Goal: Task Accomplishment & Management: Complete application form

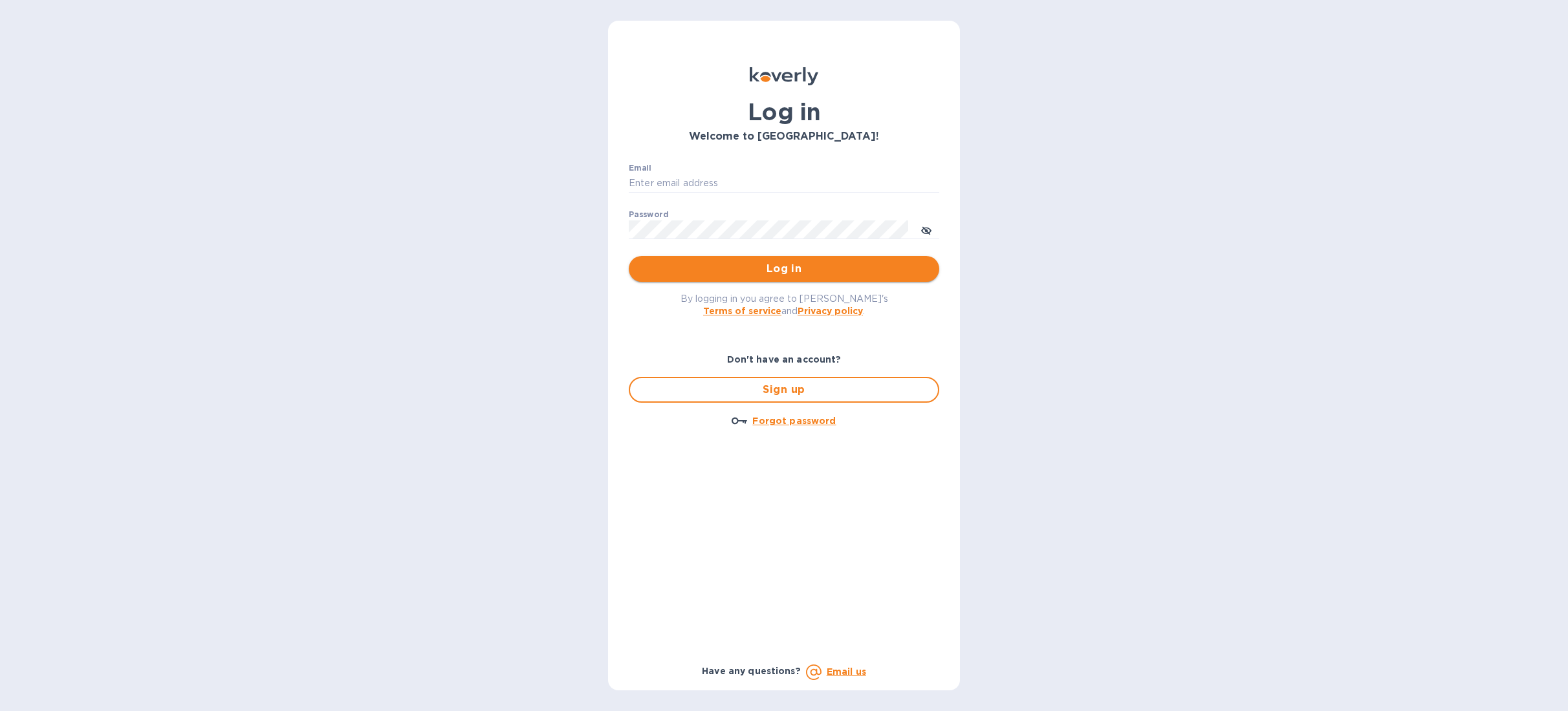
type input "Anne@preissimports.com"
click at [764, 264] on span "Log in" at bounding box center [783, 269] width 290 height 16
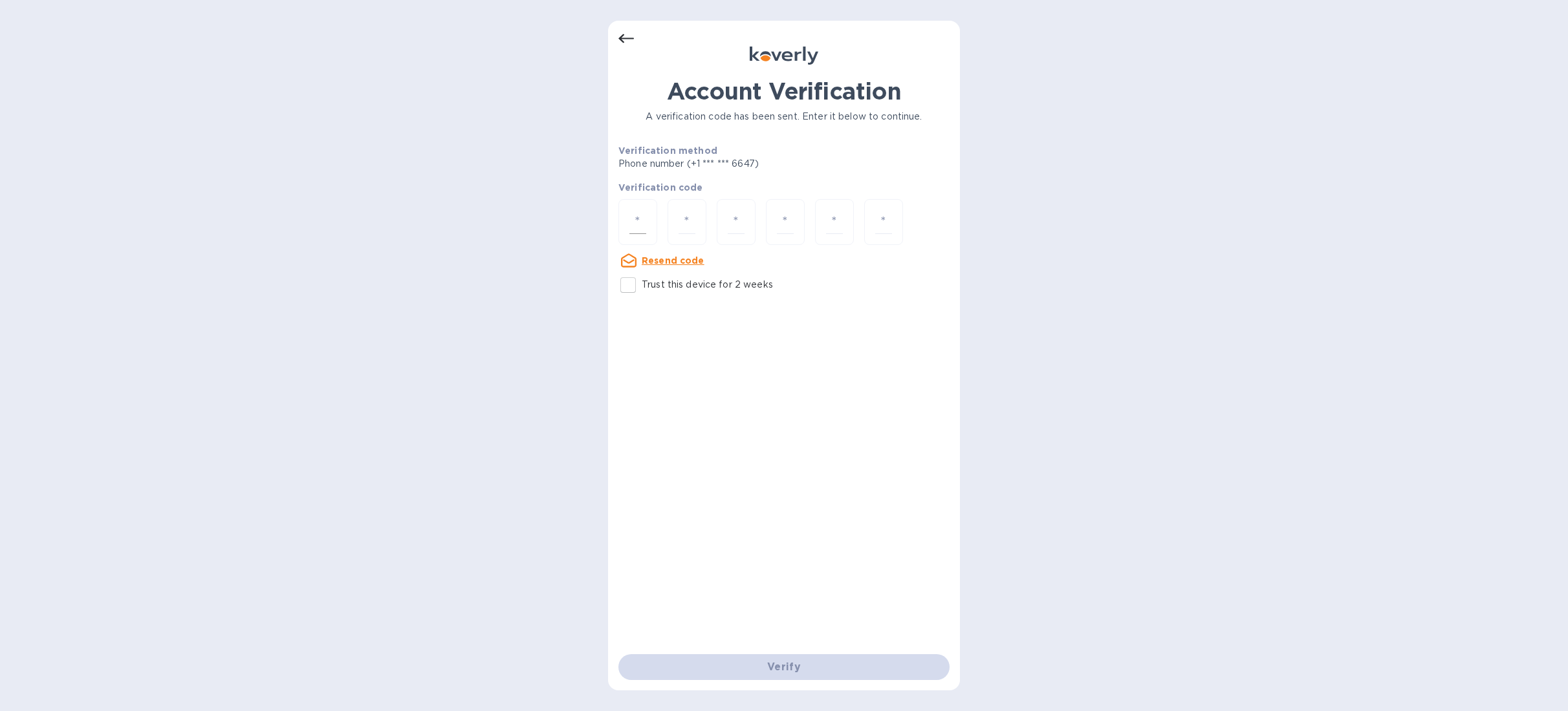
click at [624, 212] on div at bounding box center [638, 221] width 39 height 46
type input "1"
type input "0"
type input "3"
type input "7"
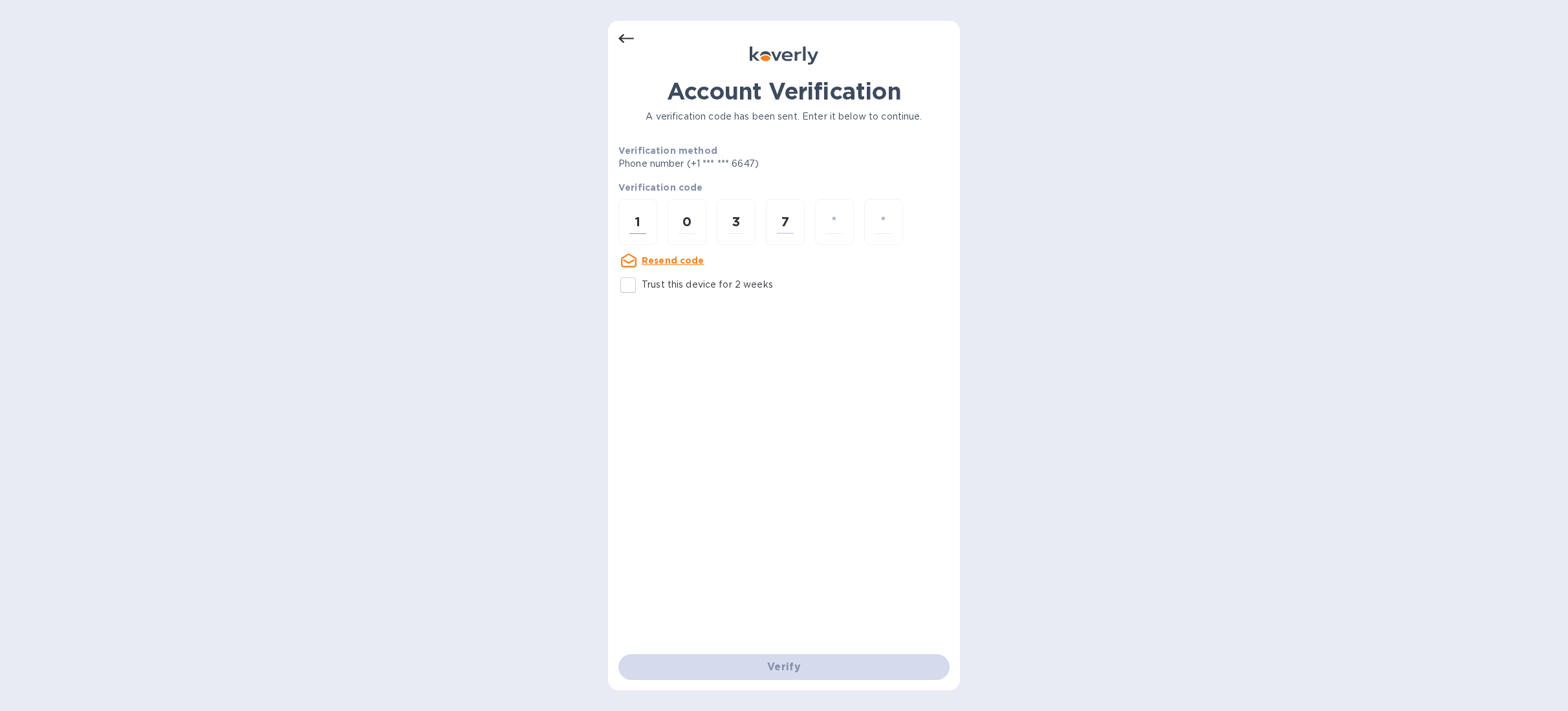
type input "2"
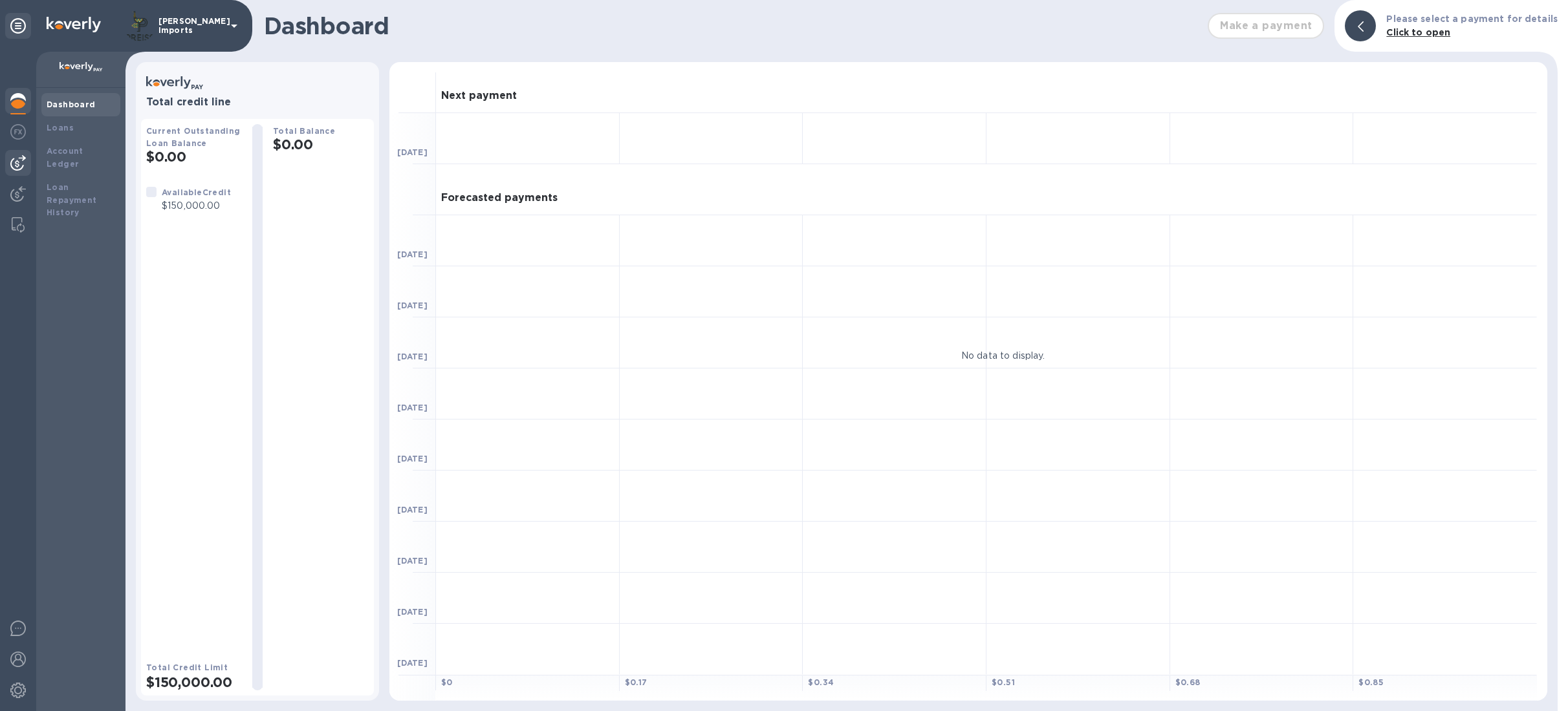
click at [16, 164] on img at bounding box center [18, 163] width 16 height 16
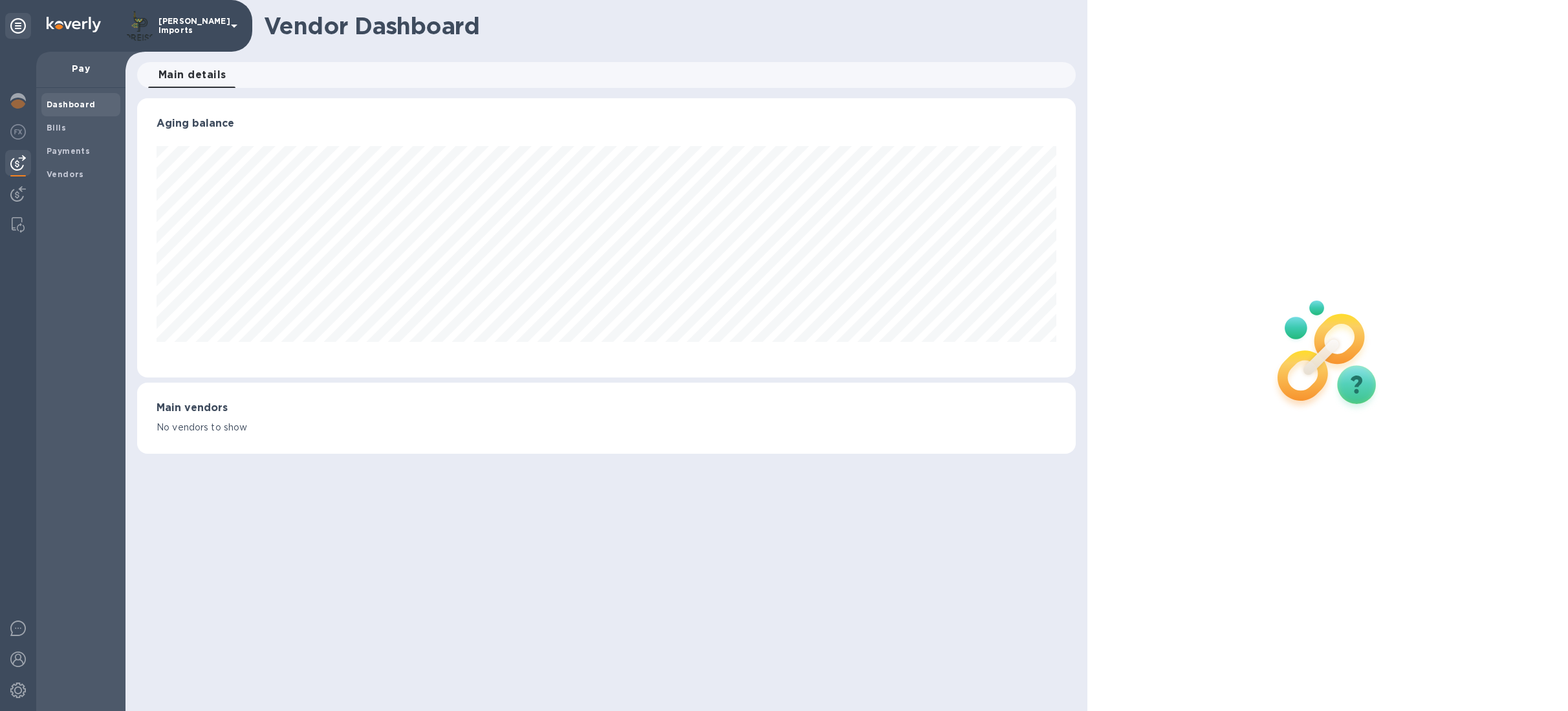
scroll to position [279, 938]
click at [64, 130] on span "Bills" at bounding box center [81, 128] width 69 height 13
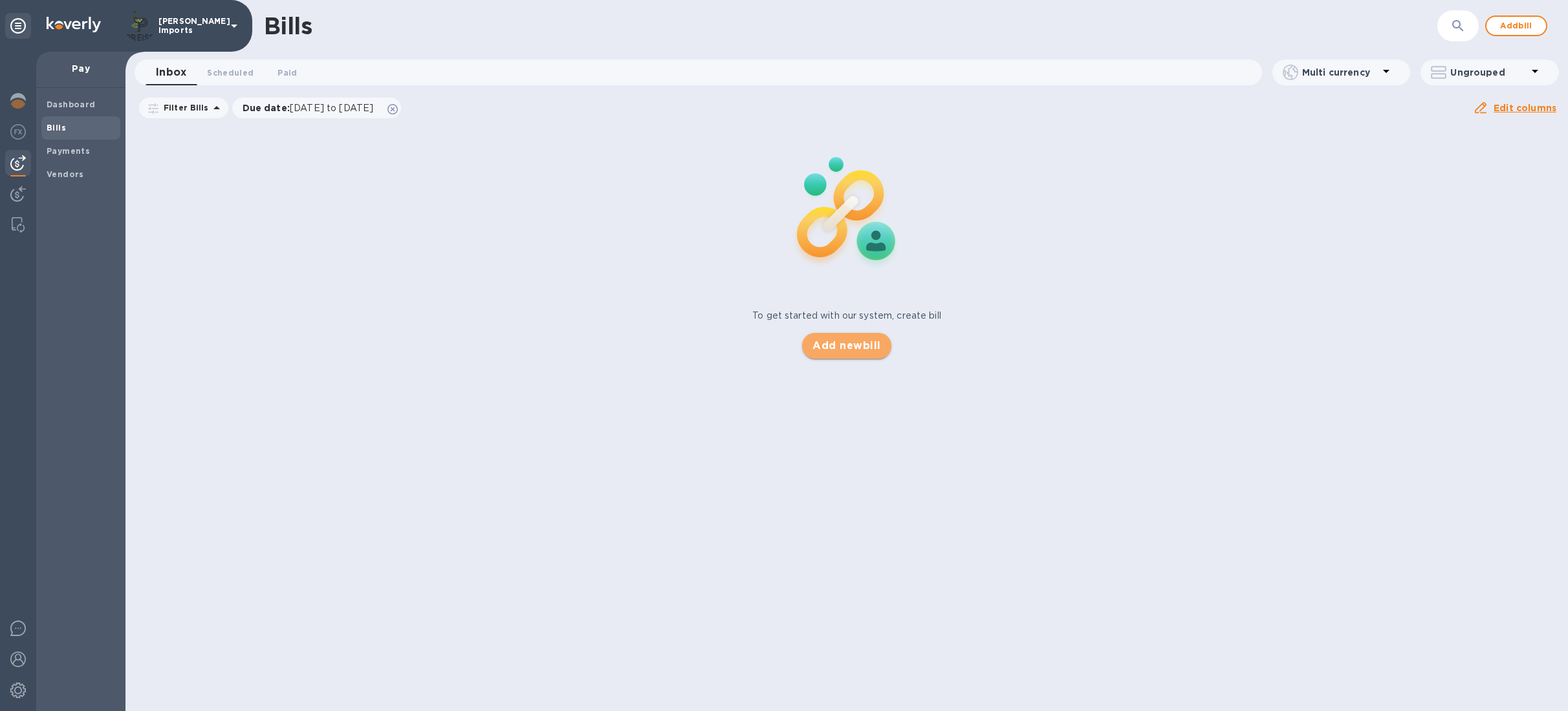
click at [857, 344] on span "Add new bill" at bounding box center [845, 345] width 68 height 16
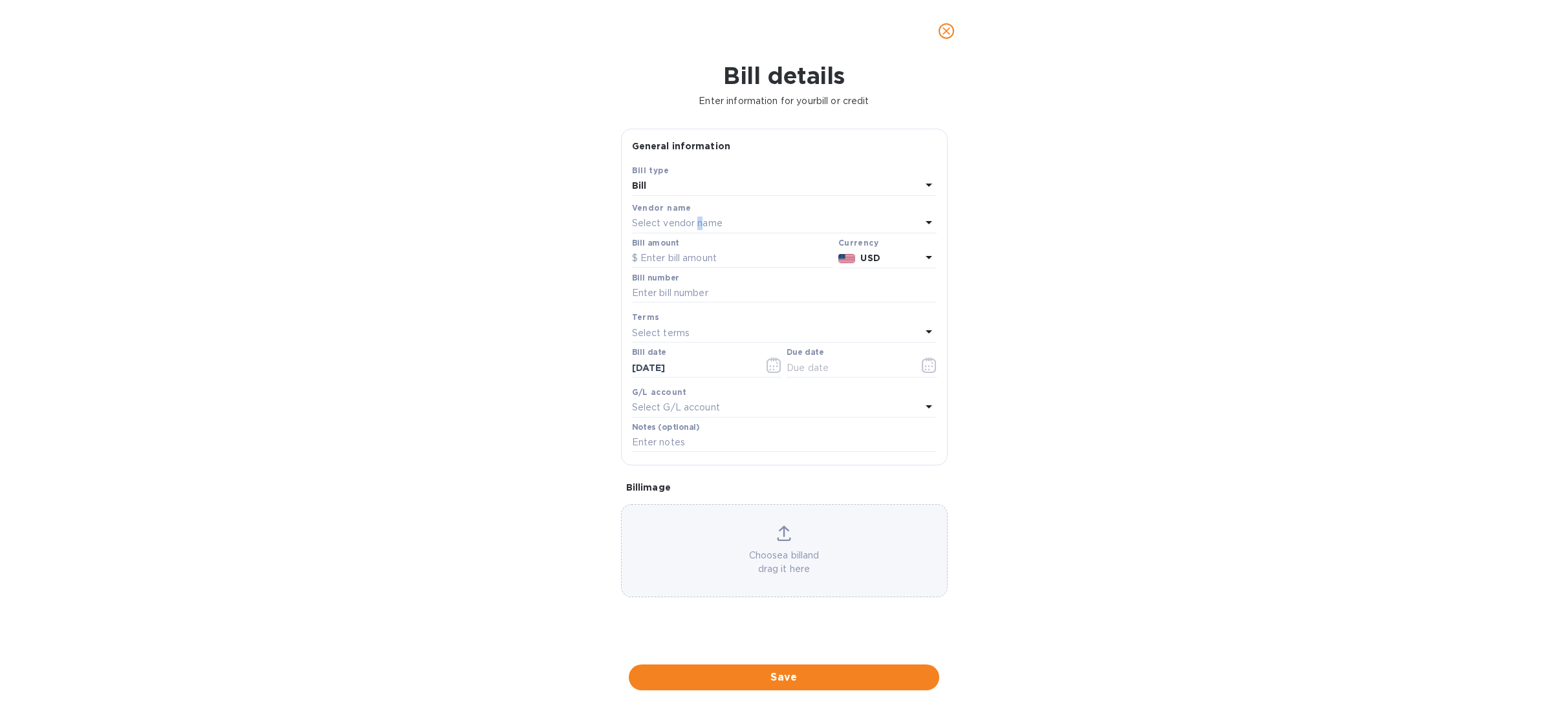
click at [699, 221] on p "Select vendor name" at bounding box center [677, 223] width 90 height 14
click at [702, 266] on input "text" at bounding box center [785, 260] width 228 height 20
type input "eco"
click at [723, 298] on p "Eco Spirits, LLC." at bounding box center [779, 297] width 274 height 14
click at [683, 262] on input "text" at bounding box center [733, 258] width 201 height 20
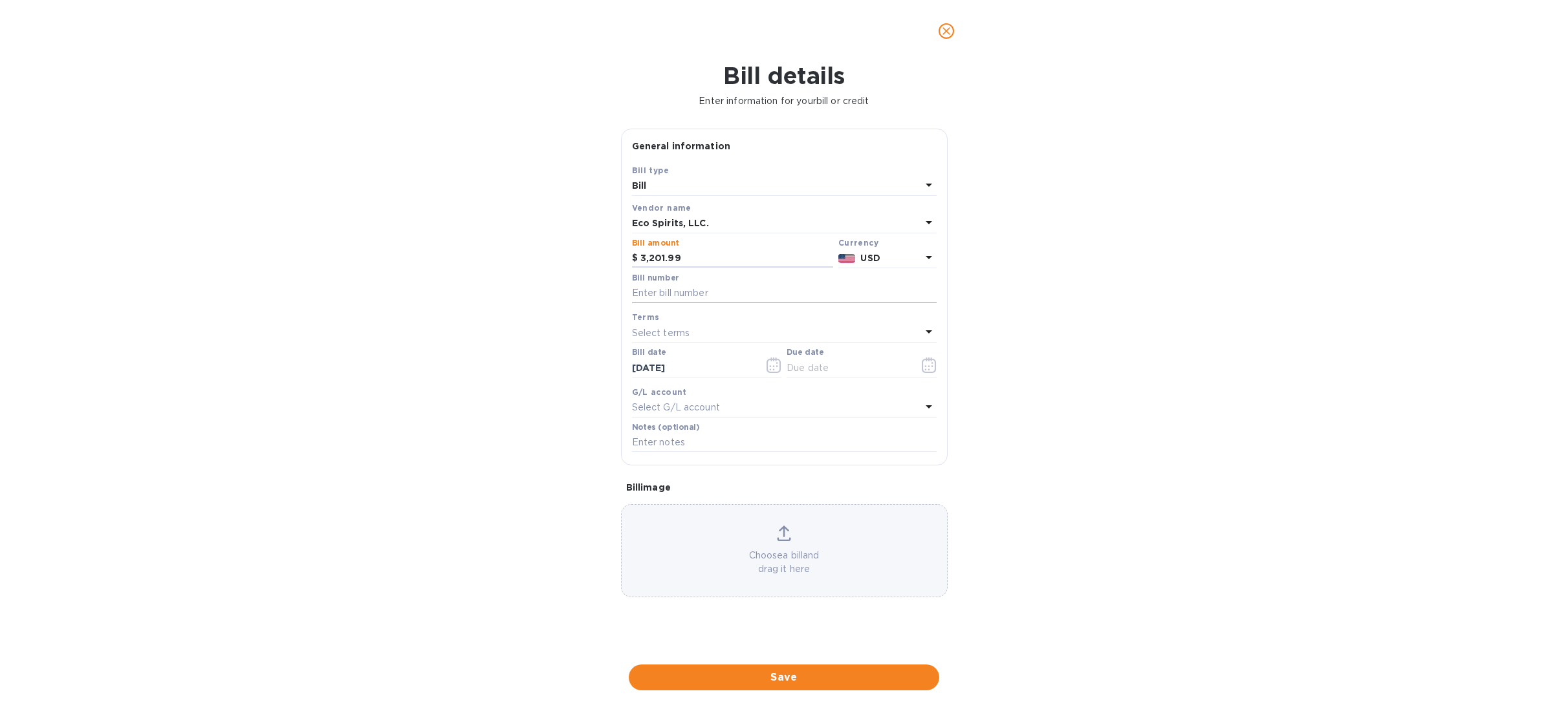
type input "3,201.99"
click at [692, 291] on input "text" at bounding box center [784, 293] width 304 height 20
type input "1013, August sales minus open AR"
click at [816, 370] on input "text" at bounding box center [847, 368] width 122 height 20
type input "[DATE]"
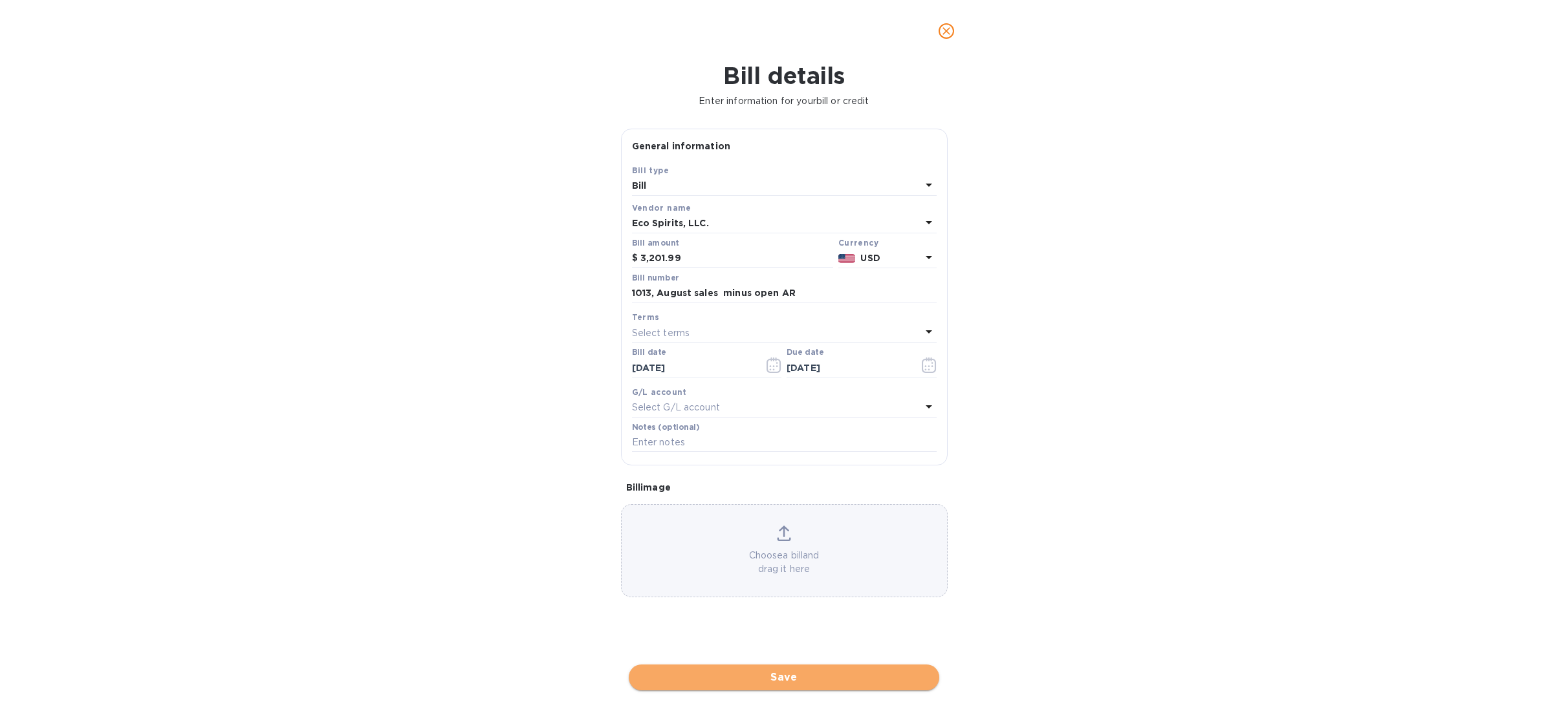
click at [812, 674] on span "Save" at bounding box center [783, 677] width 290 height 16
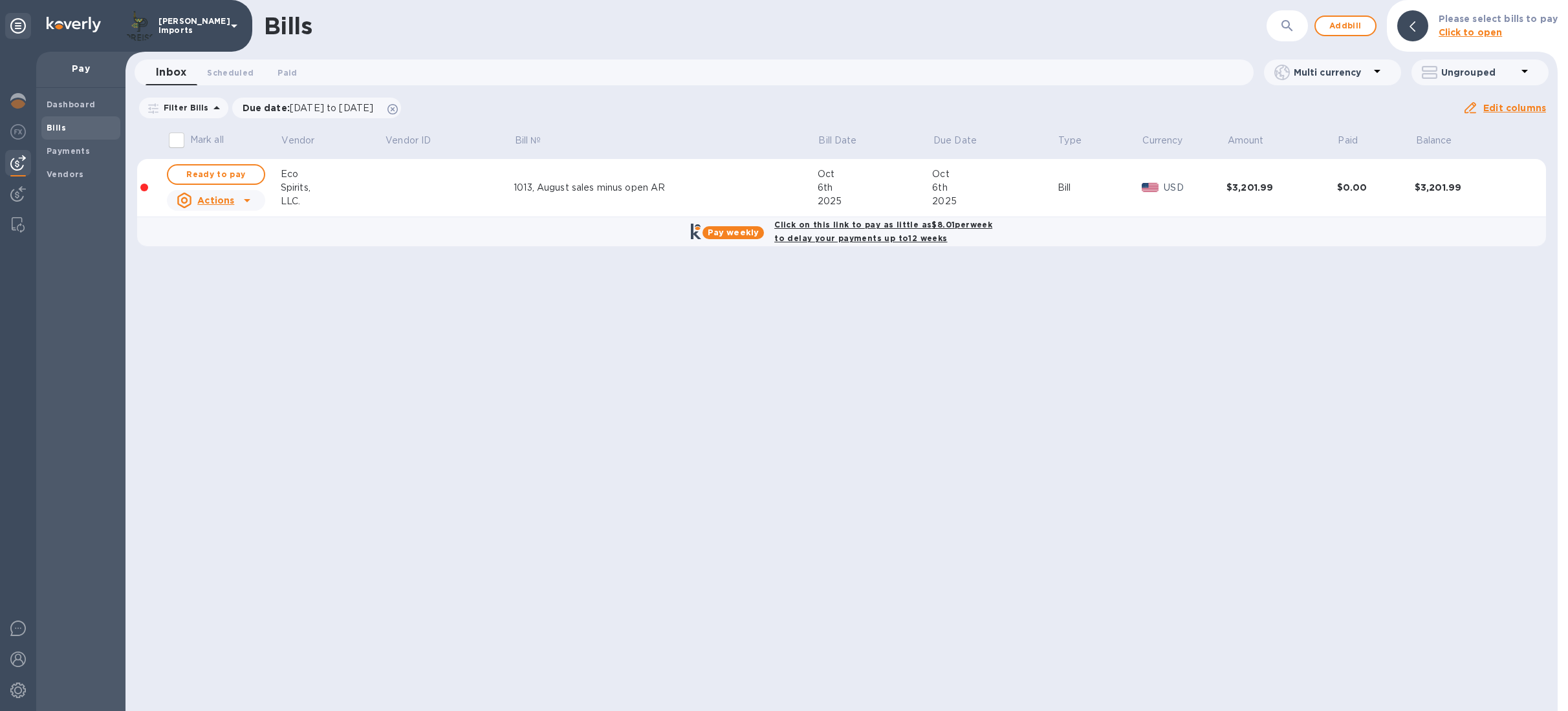
click at [63, 124] on b "Bills" at bounding box center [56, 127] width 20 height 9
click at [1345, 24] on span "Add bill" at bounding box center [1345, 25] width 39 height 16
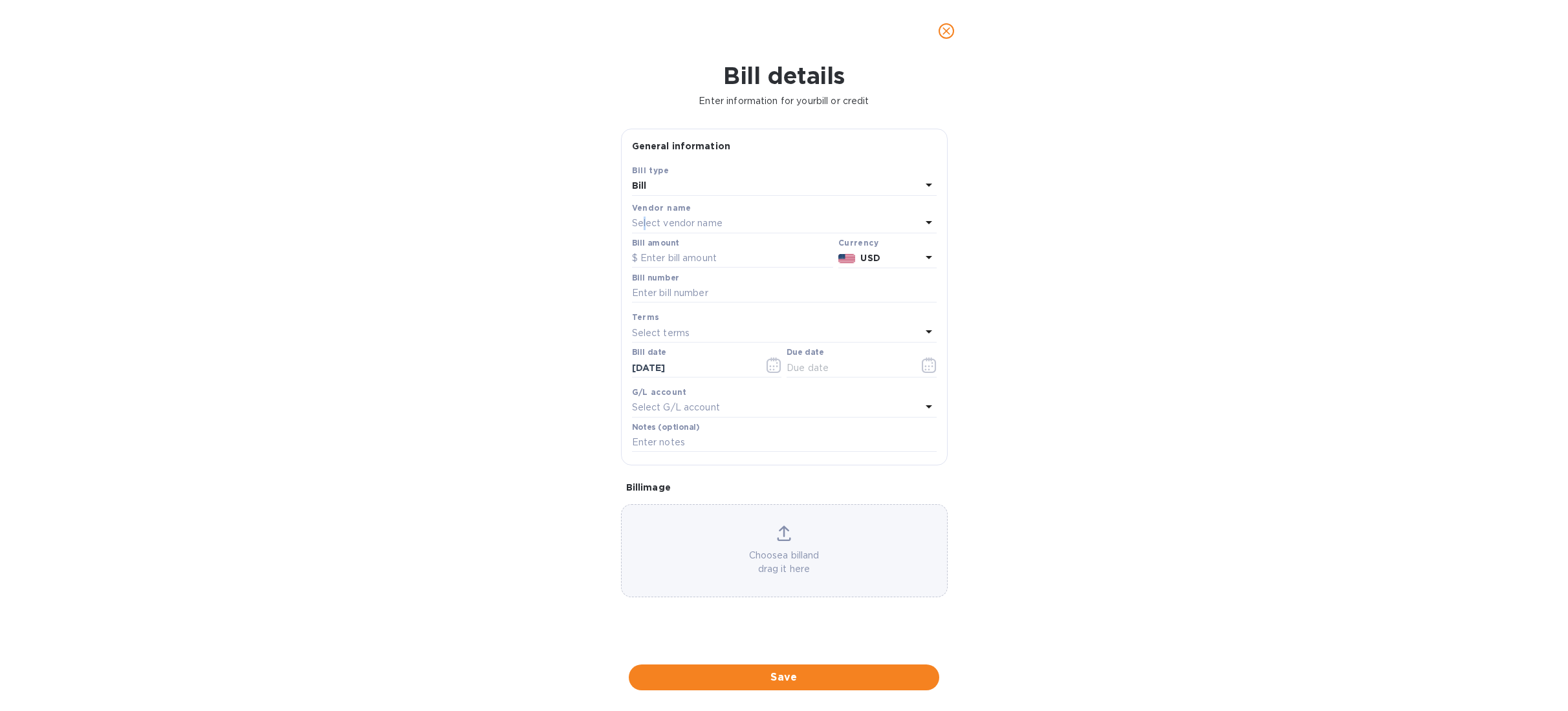
click at [644, 225] on p "Select vendor name" at bounding box center [677, 223] width 90 height 14
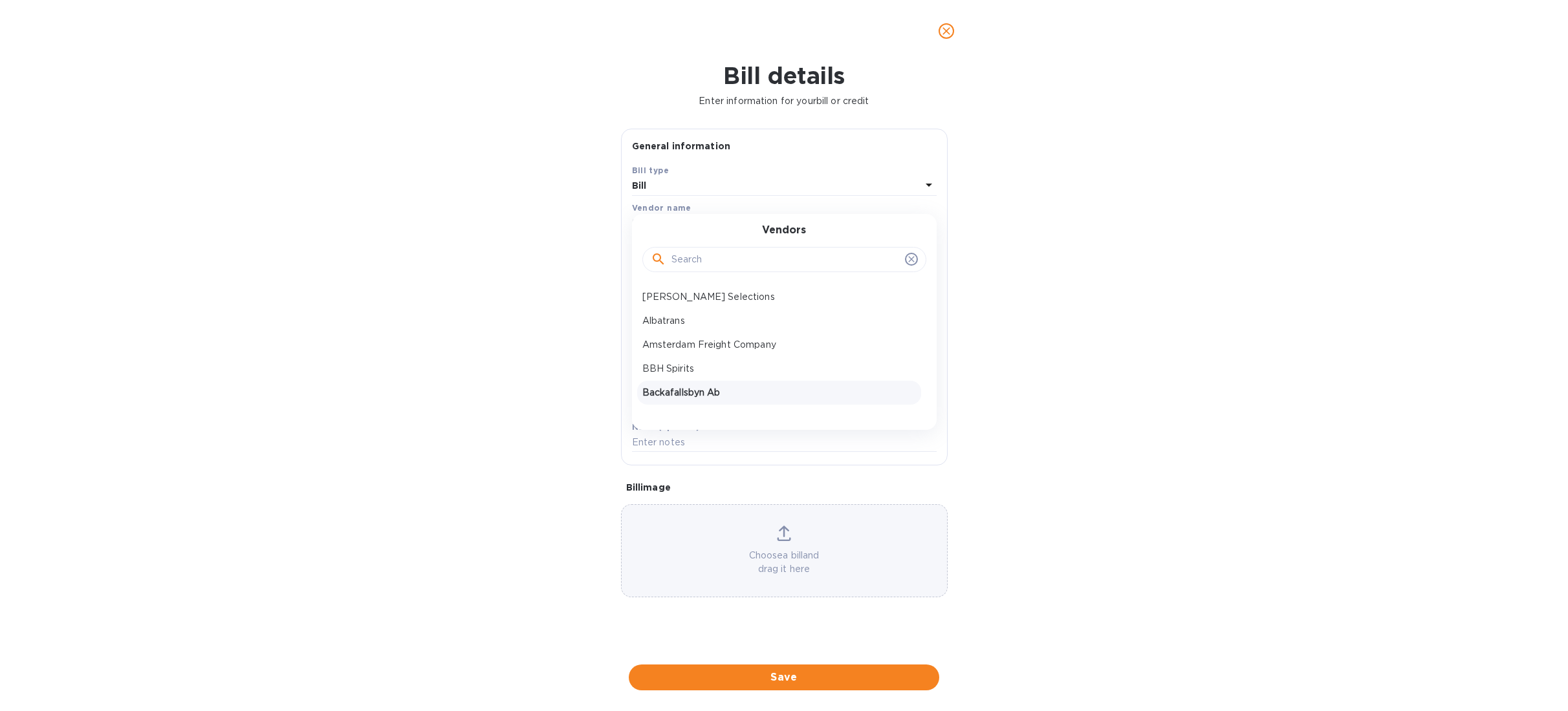
click at [681, 388] on p "Backafallsbyn Ab" at bounding box center [779, 393] width 274 height 14
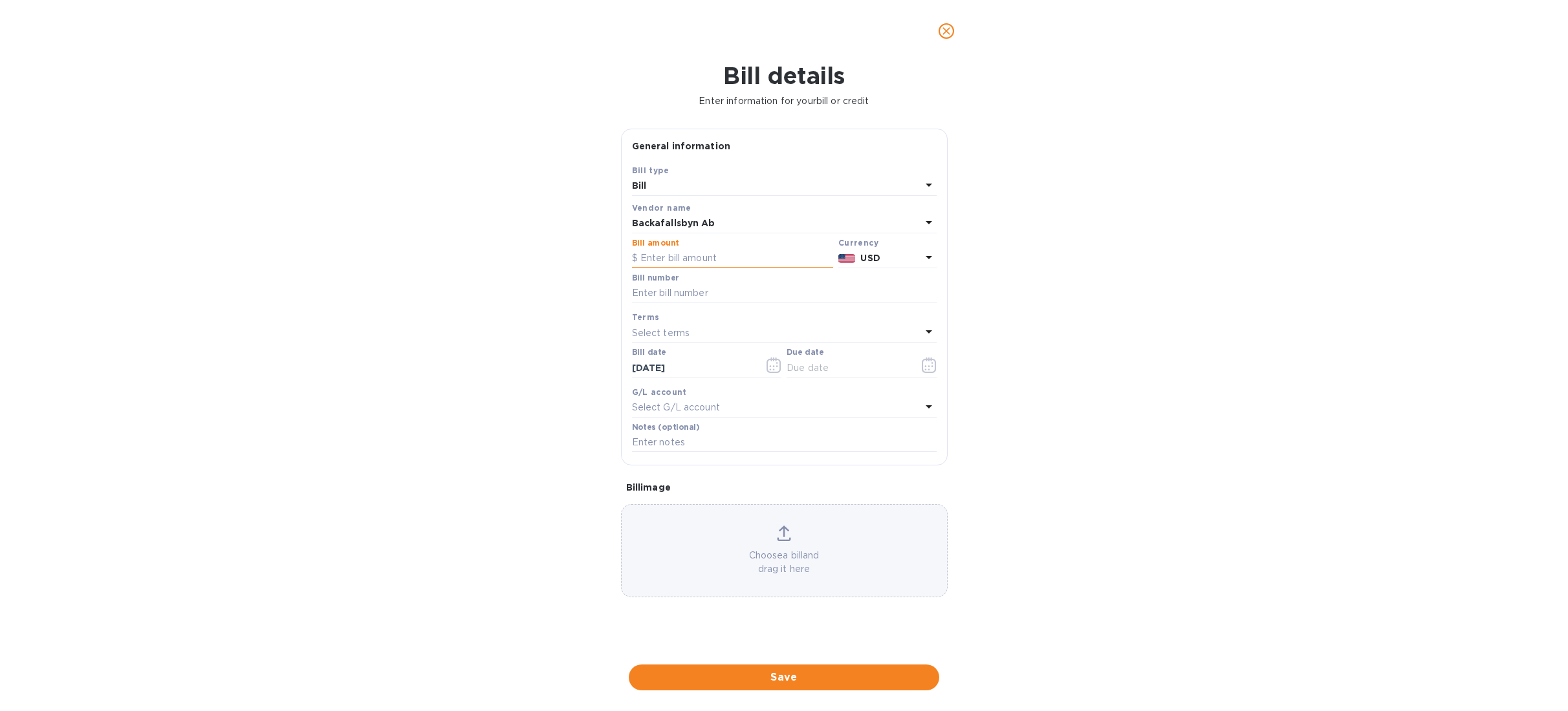
click at [694, 260] on input "text" at bounding box center [733, 258] width 201 height 20
type input "1,506"
click at [704, 296] on input "text" at bounding box center [784, 293] width 304 height 20
click at [669, 295] on input "text" at bounding box center [784, 293] width 304 height 20
drag, startPoint x: 704, startPoint y: 297, endPoint x: 697, endPoint y: 296, distance: 7.1
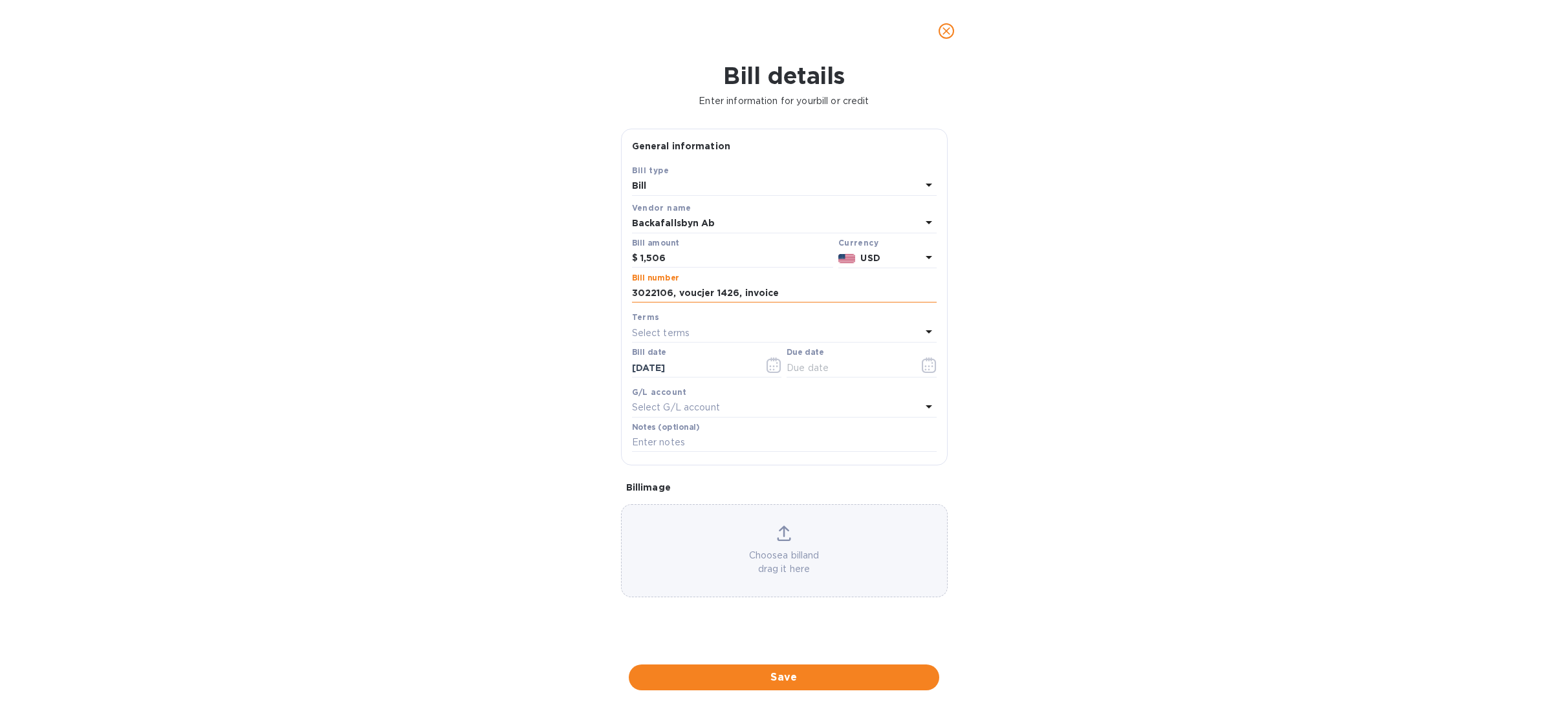
click at [697, 296] on input "3022106, voucjer 1426, invoice" at bounding box center [784, 293] width 304 height 20
click at [807, 302] on input "3022106, voucher 1426, invoice" at bounding box center [784, 293] width 304 height 20
drag, startPoint x: 767, startPoint y: 295, endPoint x: 750, endPoint y: 293, distance: 17.1
click at [750, 293] on input "3022106, voucher 1426, invoice" at bounding box center [784, 293] width 304 height 20
click at [833, 302] on input "3022106, voucher 1426, invoice" at bounding box center [784, 293] width 304 height 20
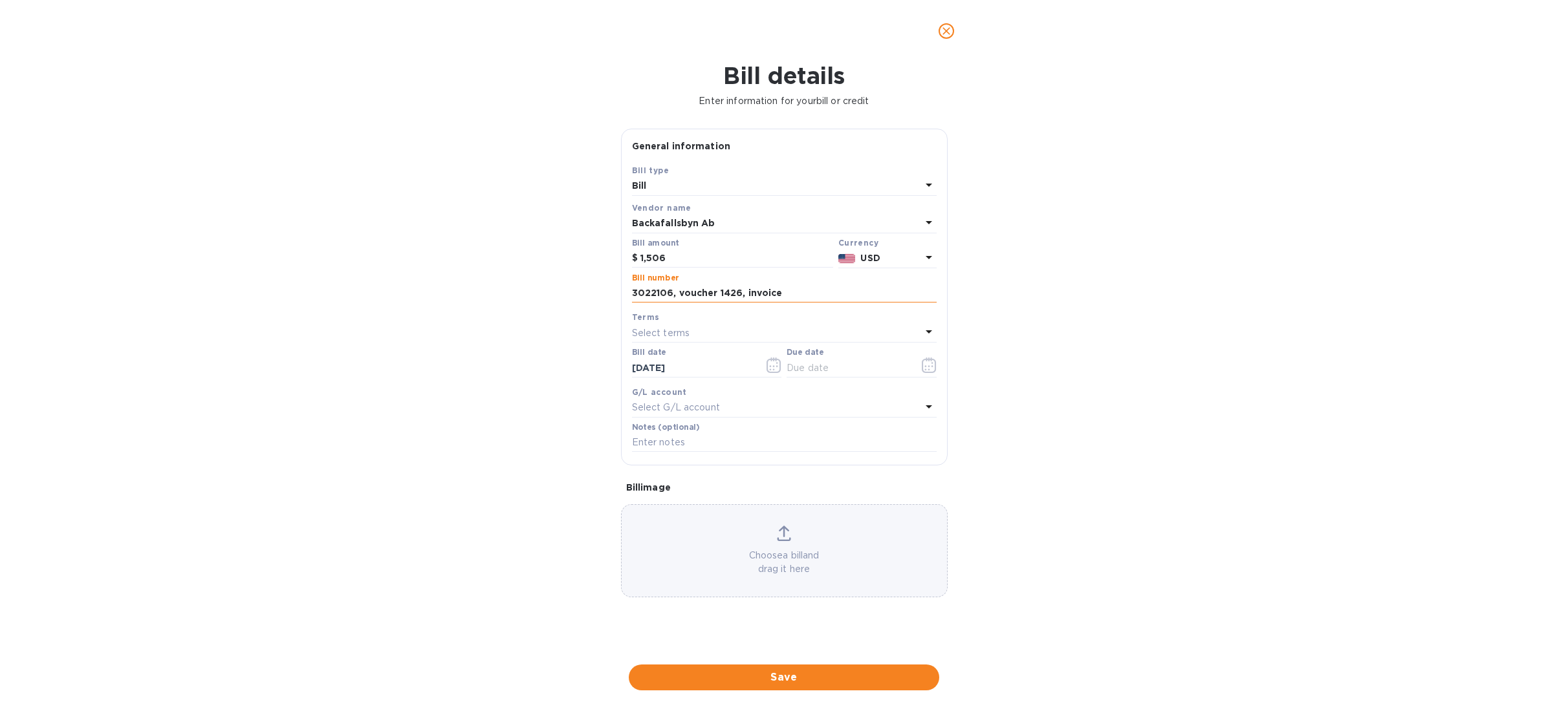
drag, startPoint x: 745, startPoint y: 295, endPoint x: 792, endPoint y: 293, distance: 47.0
click at [792, 293] on input "3022106, voucher 1426, invoice" at bounding box center [784, 293] width 304 height 20
type input "3022106, voucher 1426, Sept sales + $6 bank fee"
click at [827, 368] on input "text" at bounding box center [847, 368] width 122 height 20
click at [805, 372] on input "10/__/____" at bounding box center [847, 368] width 122 height 20
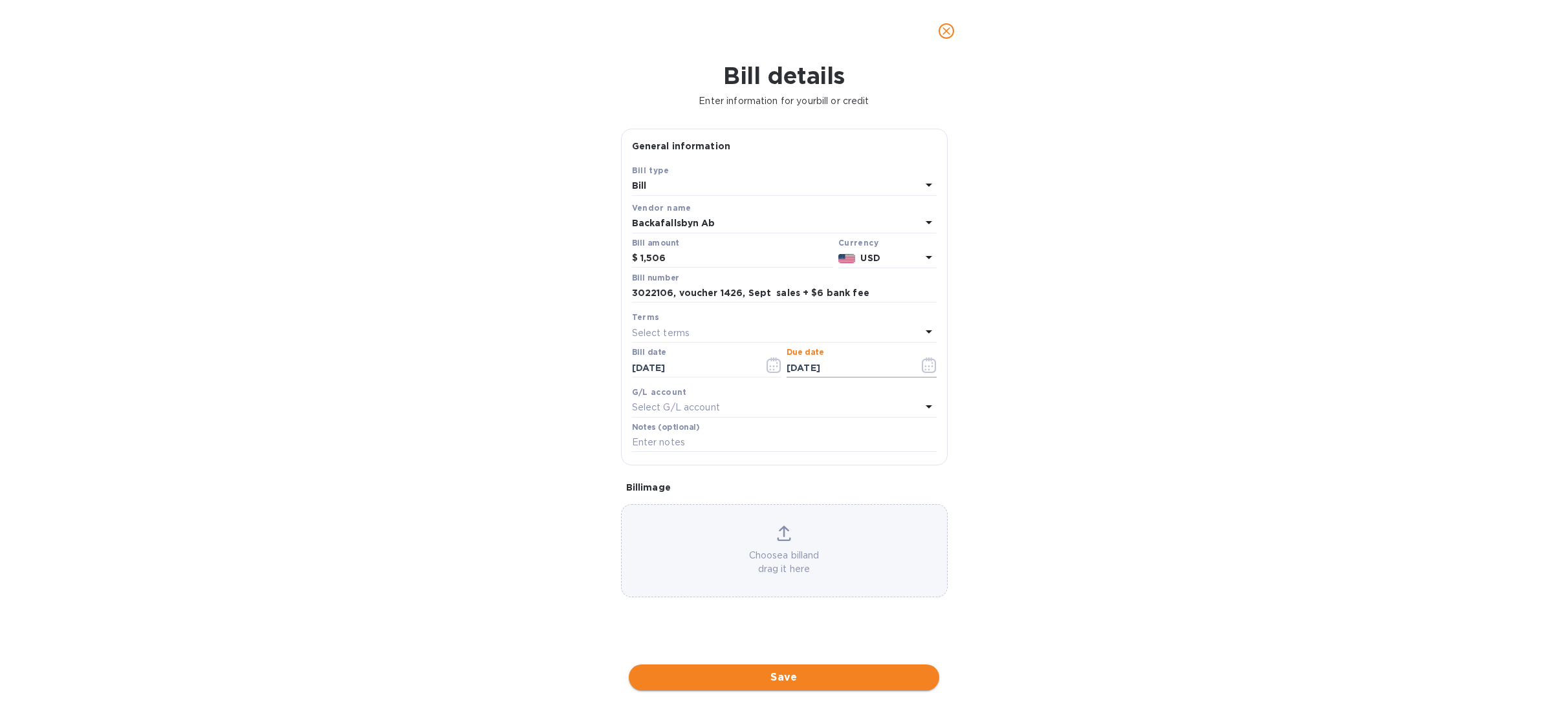
type input "[DATE]"
click at [829, 673] on span "Save" at bounding box center [783, 677] width 290 height 16
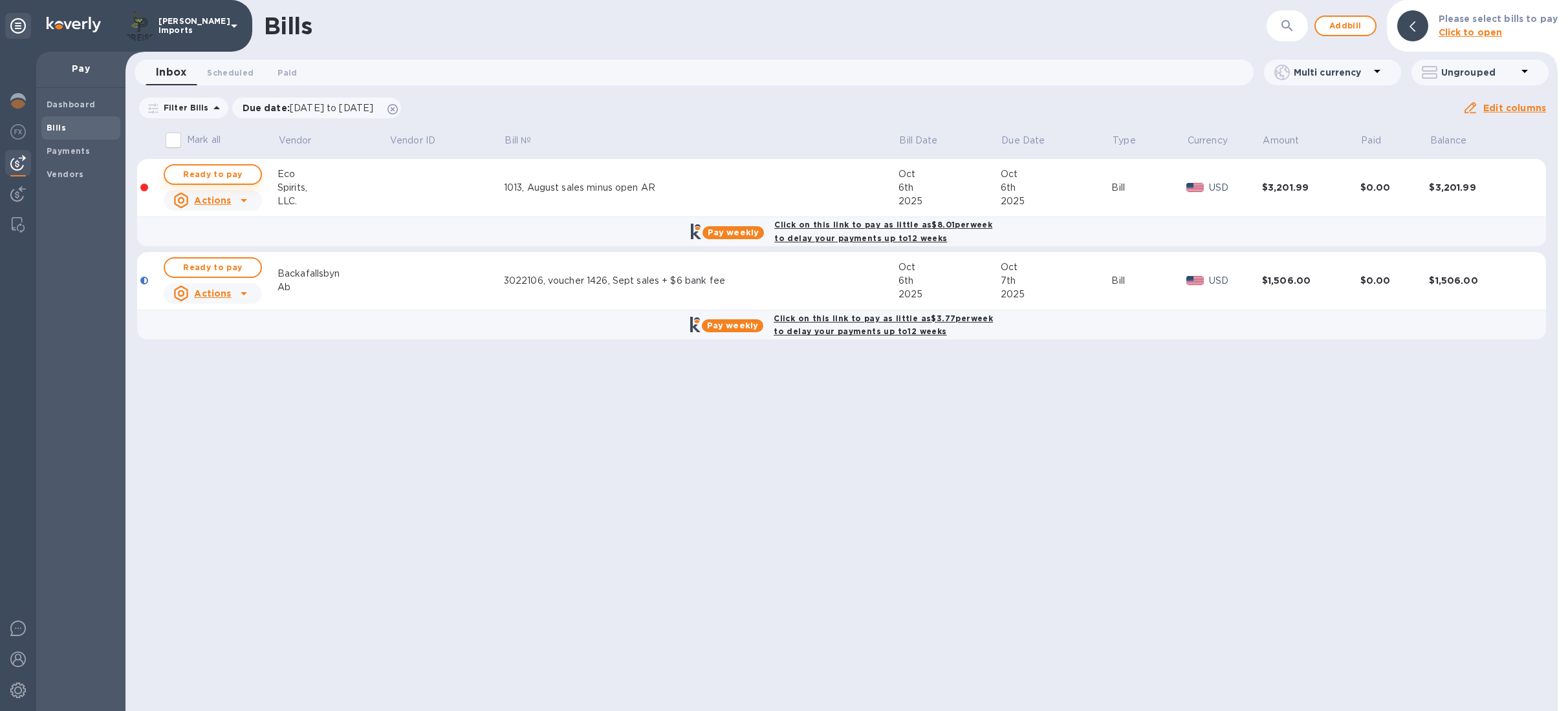
click at [215, 171] on span "Ready to pay" at bounding box center [212, 174] width 75 height 16
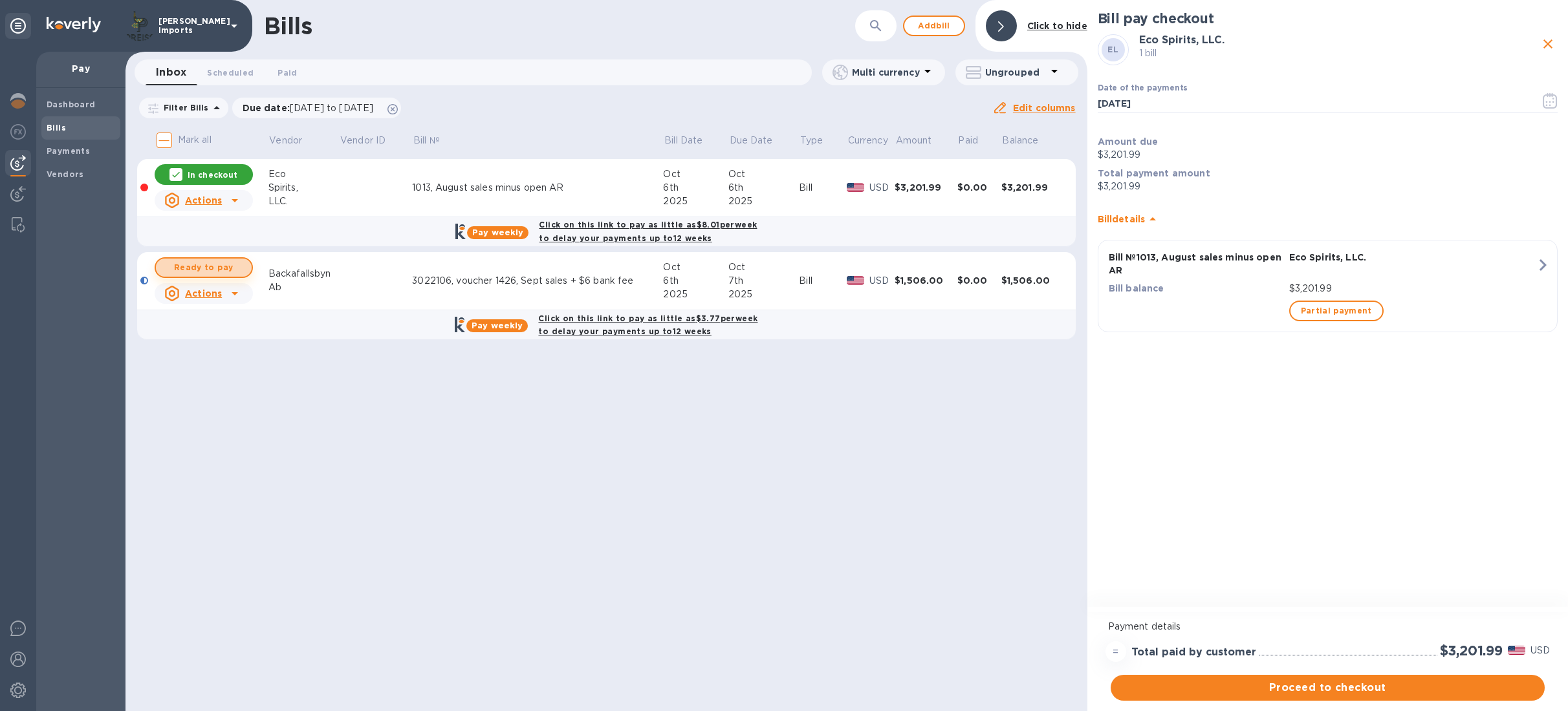
click at [197, 262] on span "Ready to pay" at bounding box center [203, 267] width 75 height 16
checkbox input "true"
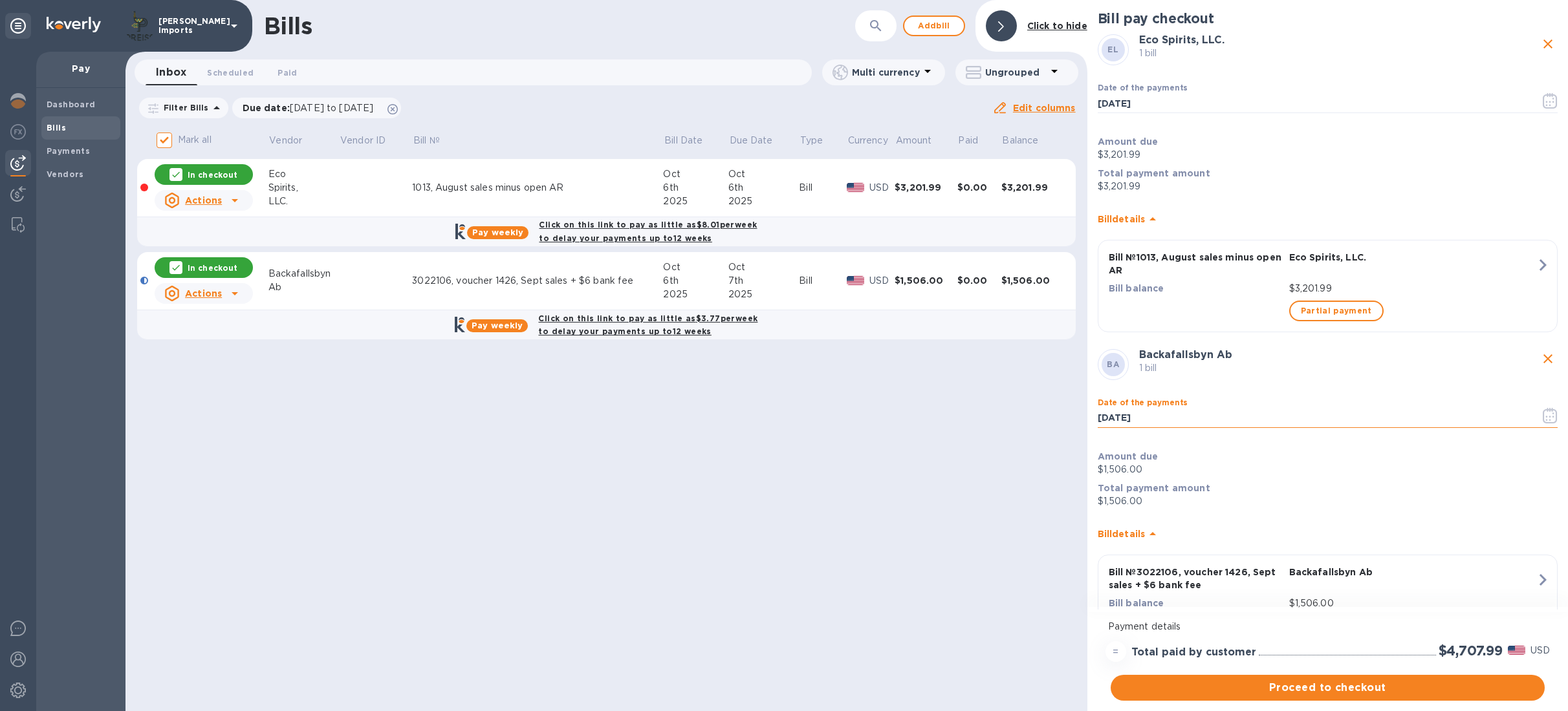
click at [1123, 414] on input "[DATE]" at bounding box center [1314, 418] width 432 height 20
type input "[DATE]"
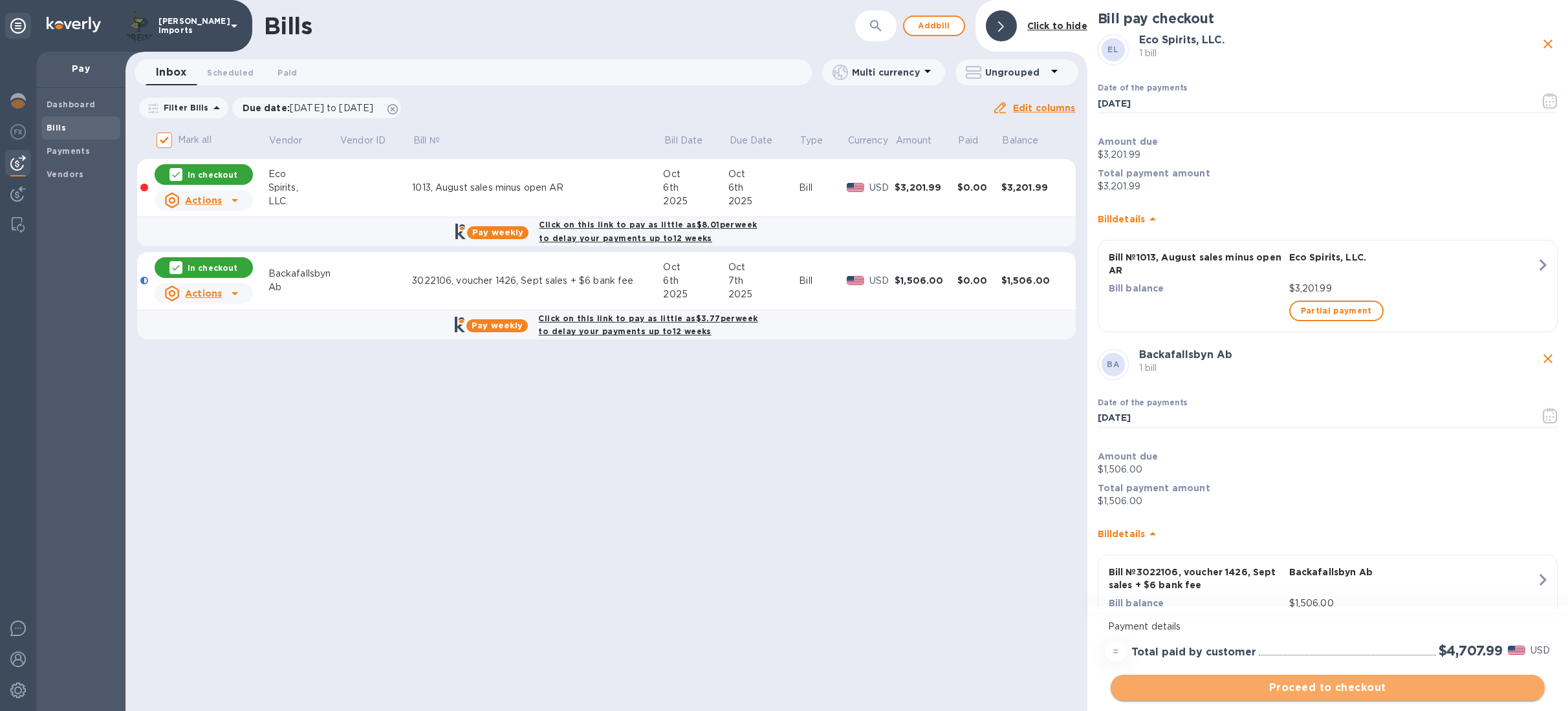
click at [1403, 687] on span "Proceed to checkout" at bounding box center [1328, 688] width 413 height 16
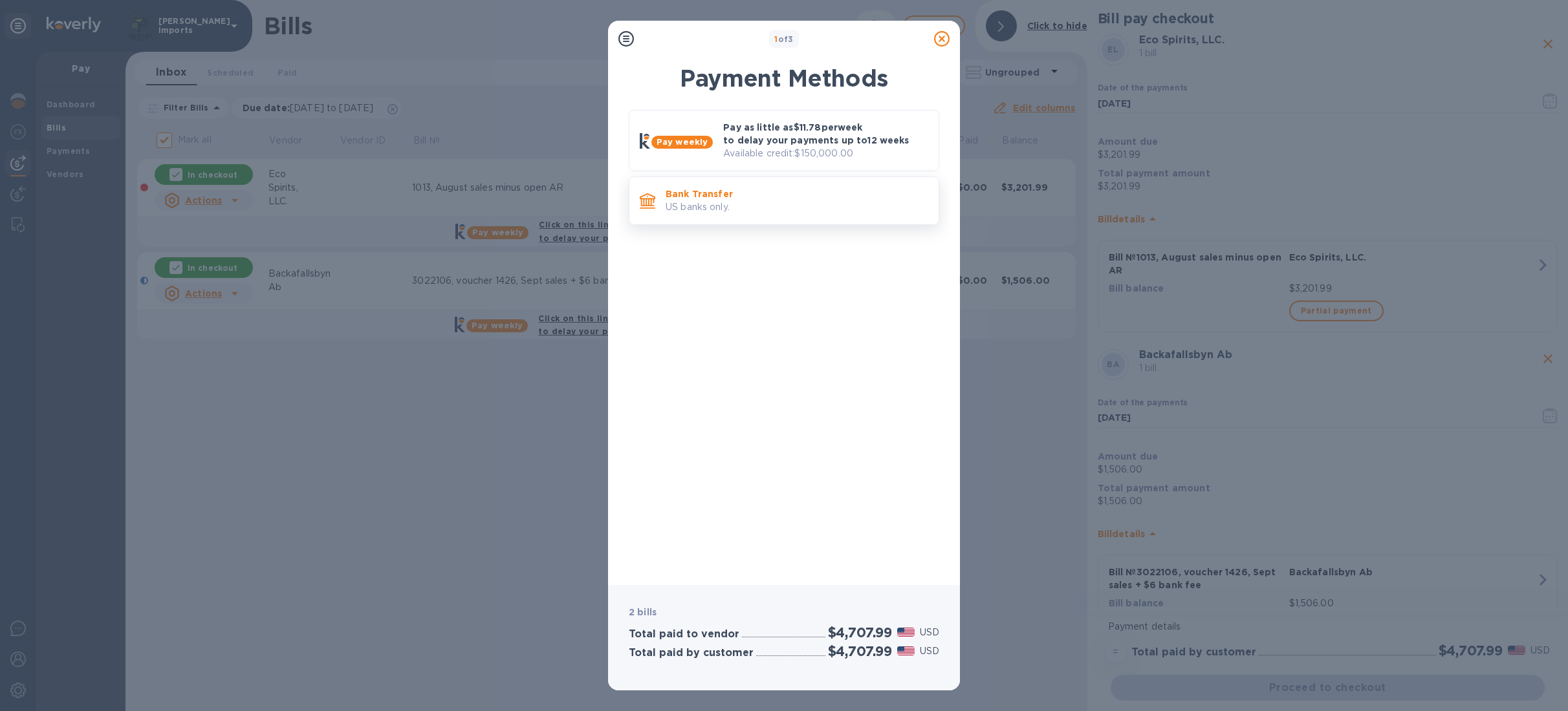
click at [702, 205] on p "US banks only." at bounding box center [797, 207] width 263 height 14
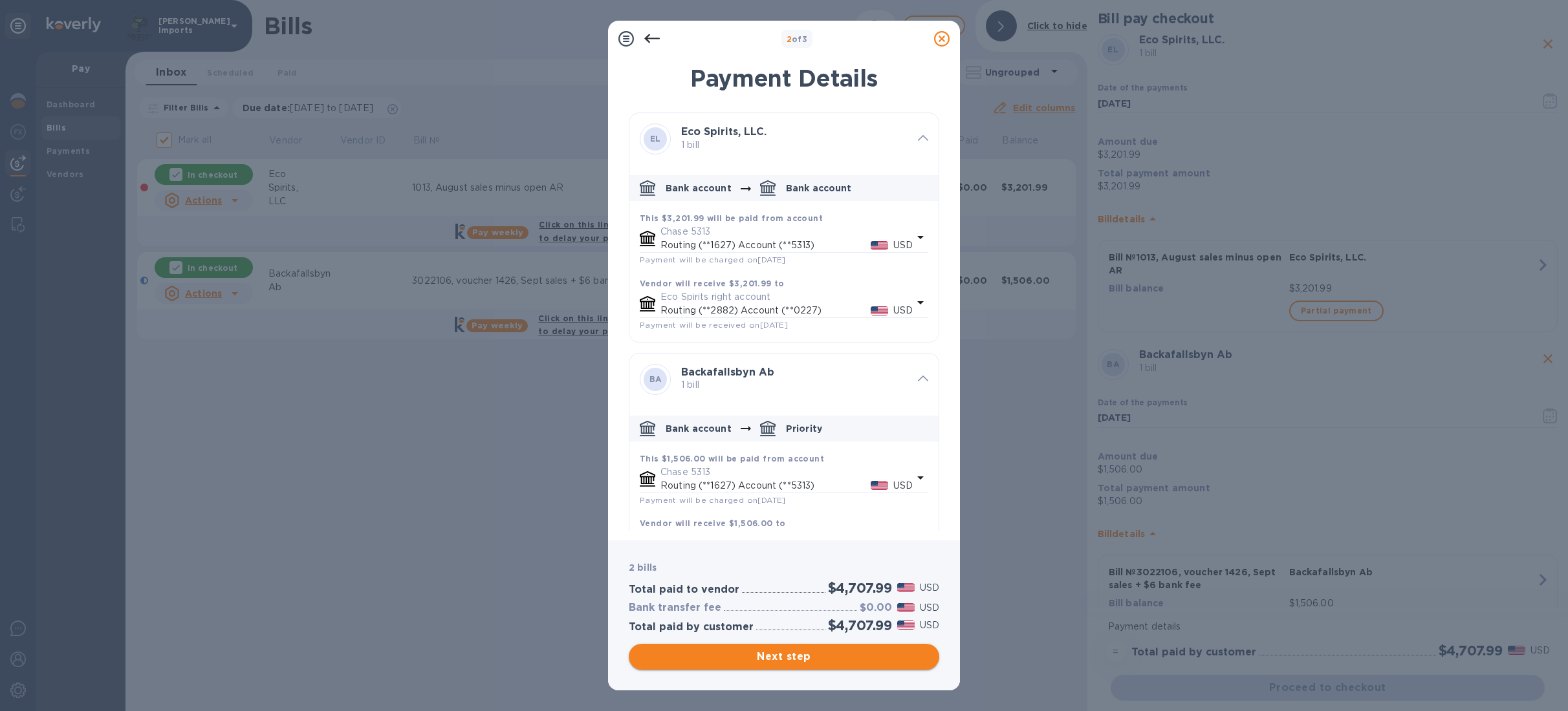
click at [836, 652] on span "Next step" at bounding box center [783, 656] width 290 height 16
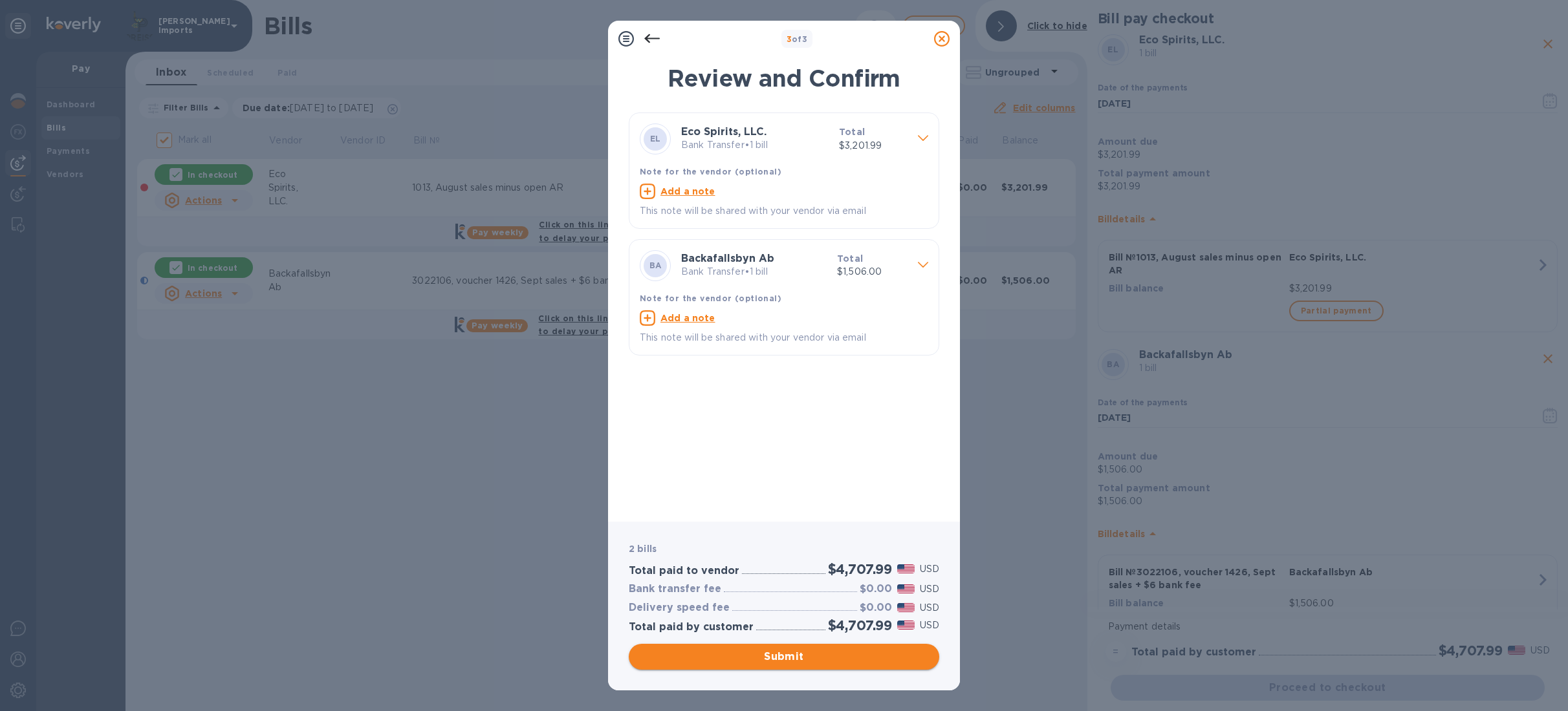
click at [835, 652] on span "Submit" at bounding box center [783, 656] width 290 height 16
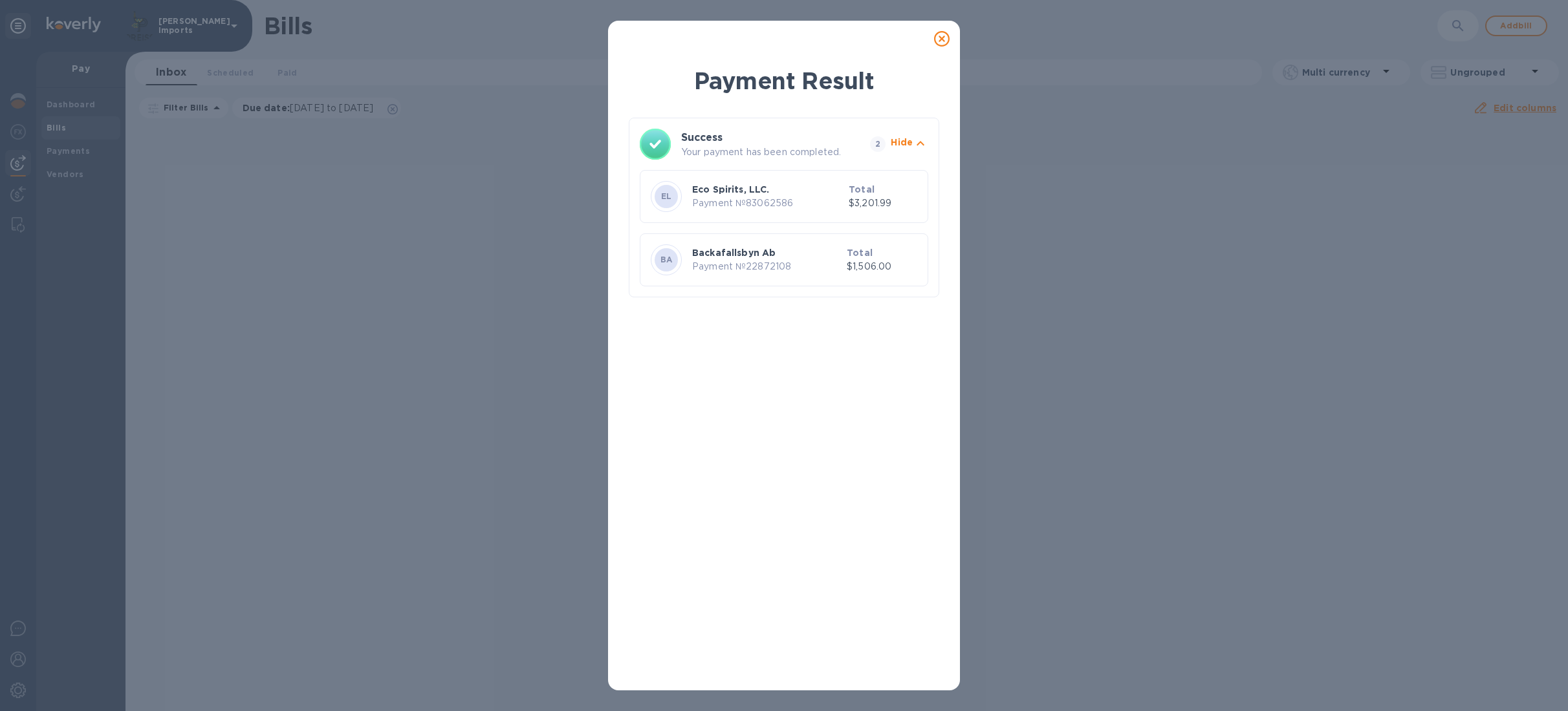
click at [941, 39] on icon at bounding box center [941, 38] width 16 height 16
